Goal: Navigation & Orientation: Find specific page/section

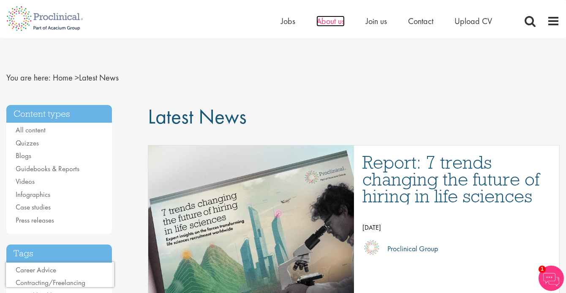
click at [336, 23] on span "About us" at bounding box center [330, 21] width 28 height 11
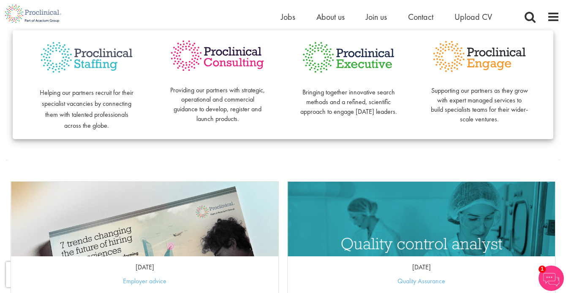
scroll to position [244, 0]
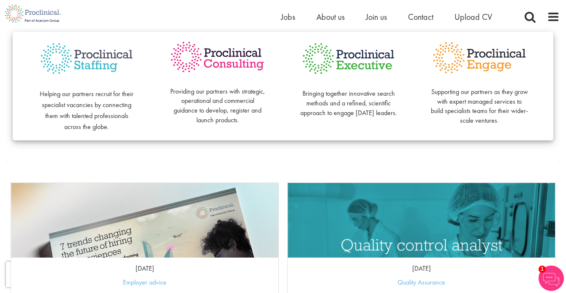
drag, startPoint x: 81, startPoint y: 39, endPoint x: 83, endPoint y: 55, distance: 15.7
click at [83, 55] on div "Helping our partners recruit for their specialist vacancies by connecting them …" at bounding box center [283, 86] width 540 height 109
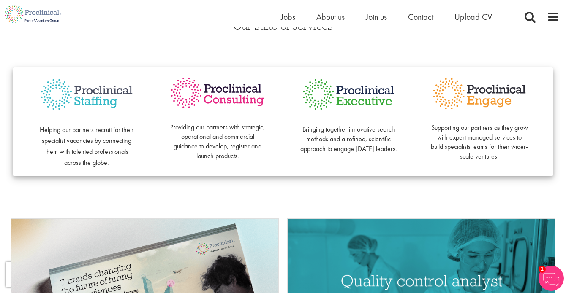
scroll to position [190, 0]
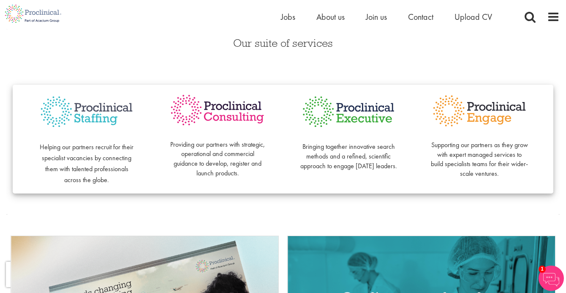
drag, startPoint x: 271, startPoint y: 138, endPoint x: 545, endPoint y: 100, distance: 277.4
click at [545, 100] on div "Helping our partners recruit for their specialist vacancies by connecting them …" at bounding box center [283, 139] width 540 height 109
click at [14, 66] on div "Helping our partners recruit for their specialist vacancies by connecting them …" at bounding box center [282, 138] width 553 height 145
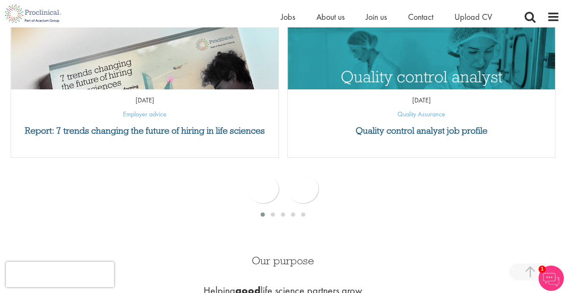
scroll to position [409, 0]
